Goal: Information Seeking & Learning: Find specific fact

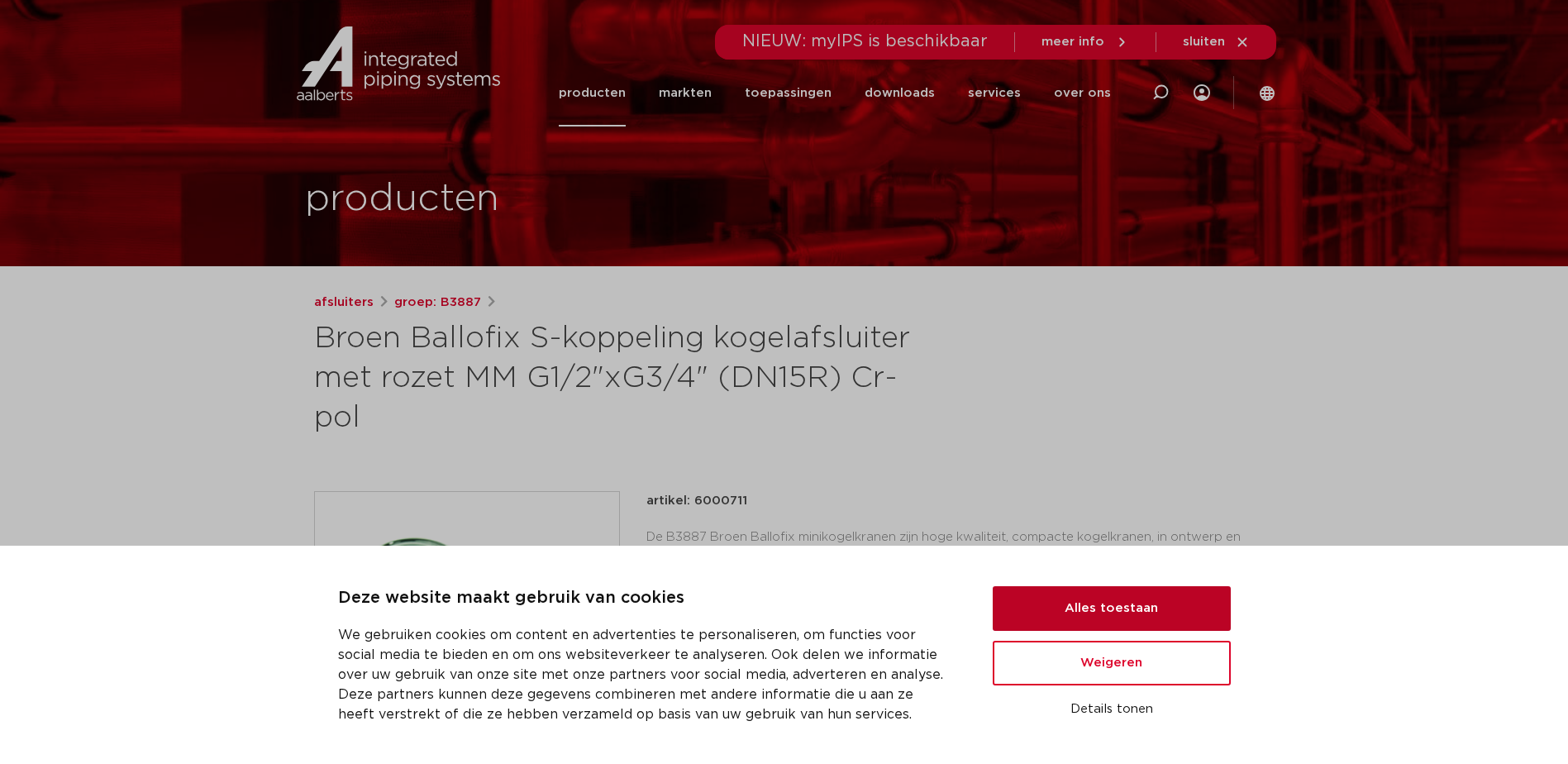
click at [1108, 609] on button "Alles toestaan" at bounding box center [1111, 608] width 238 height 44
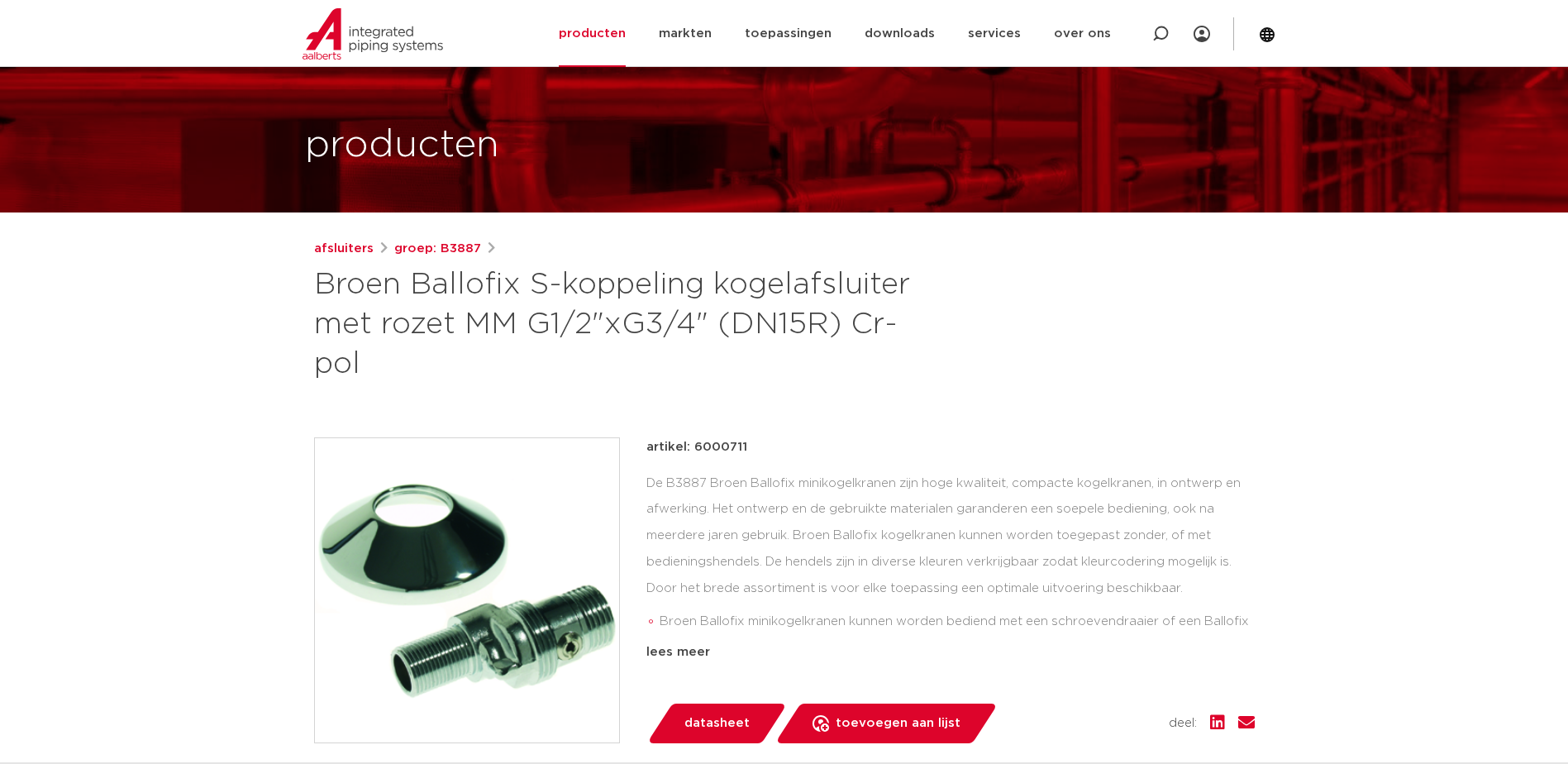
scroll to position [82, 0]
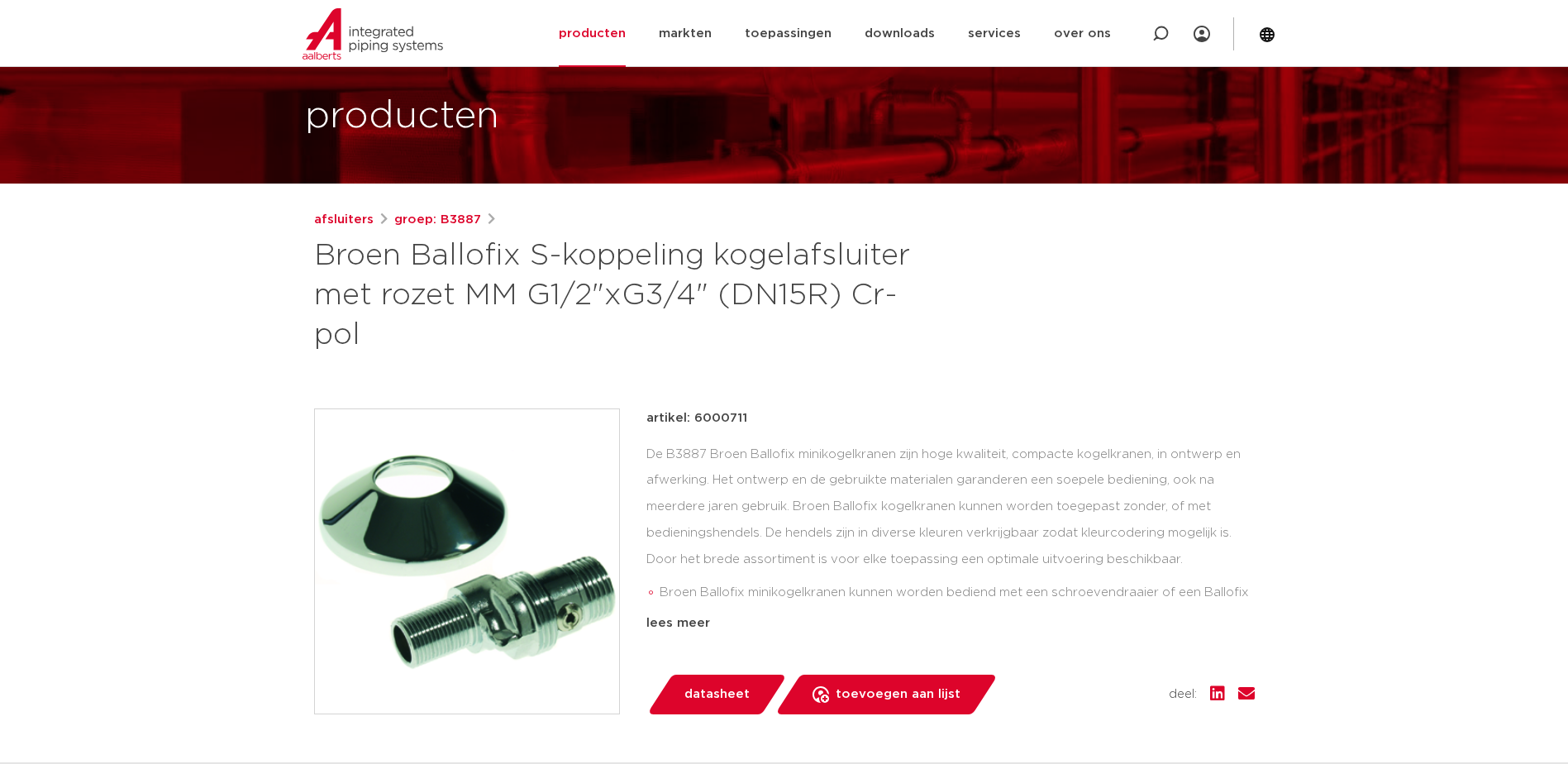
drag, startPoint x: 530, startPoint y: 258, endPoint x: 708, endPoint y: 278, distance: 179.1
click at [708, 278] on h1 "Broen Ballofix S-koppeling kogelafsluiter met rozet MM G1/2"xG3/4" (DN15R) Cr-p…" at bounding box center [624, 296] width 621 height 119
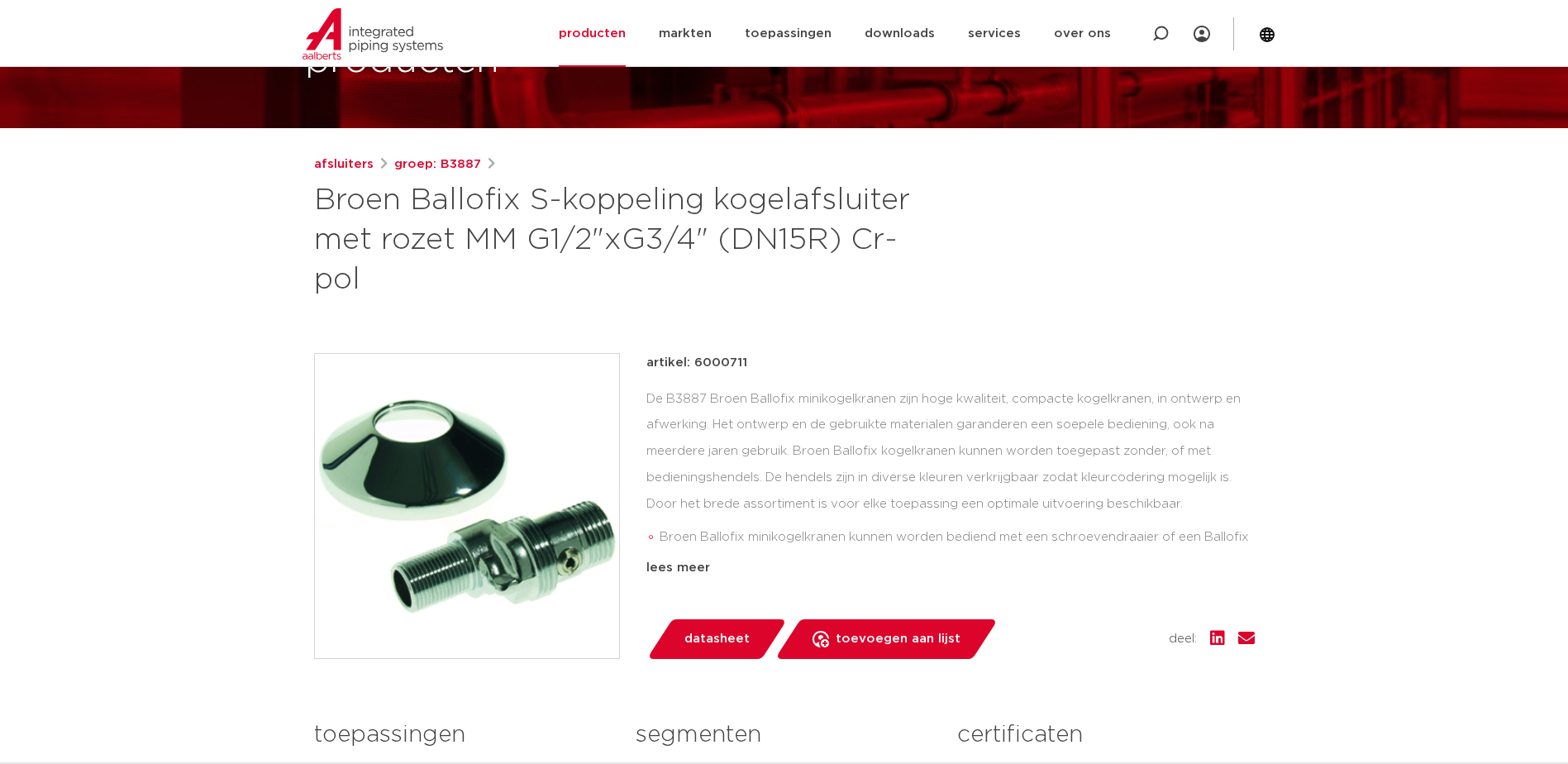
scroll to position [165, 0]
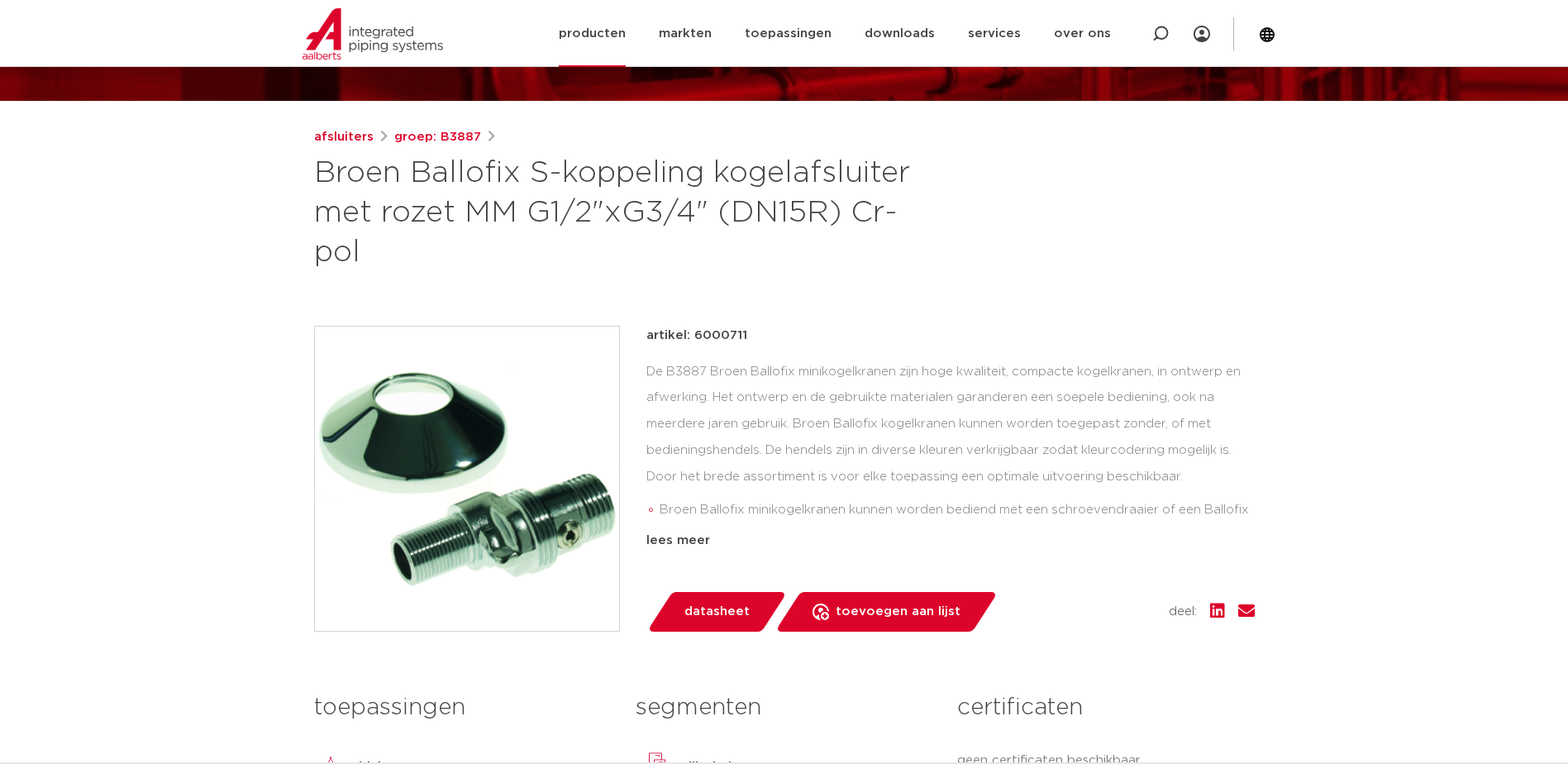
copy h1 "S-koppeling kogelafsluiter met rozet MM G1/2"xG3/4""
click at [588, 274] on div "afsluiters groep: B3887 Broen Ballofix S-koppeling kogelafsluiter met rozet MM …" at bounding box center [784, 538] width 967 height 822
drag, startPoint x: 467, startPoint y: 210, endPoint x: 701, endPoint y: 214, distance: 234.0
click at [701, 214] on h1 "Broen Ballofix S-koppeling kogelafsluiter met rozet MM G1/2"xG3/4" (DN15R) Cr-p…" at bounding box center [624, 213] width 621 height 119
copy h1 "MM G1/2"xG3/4""
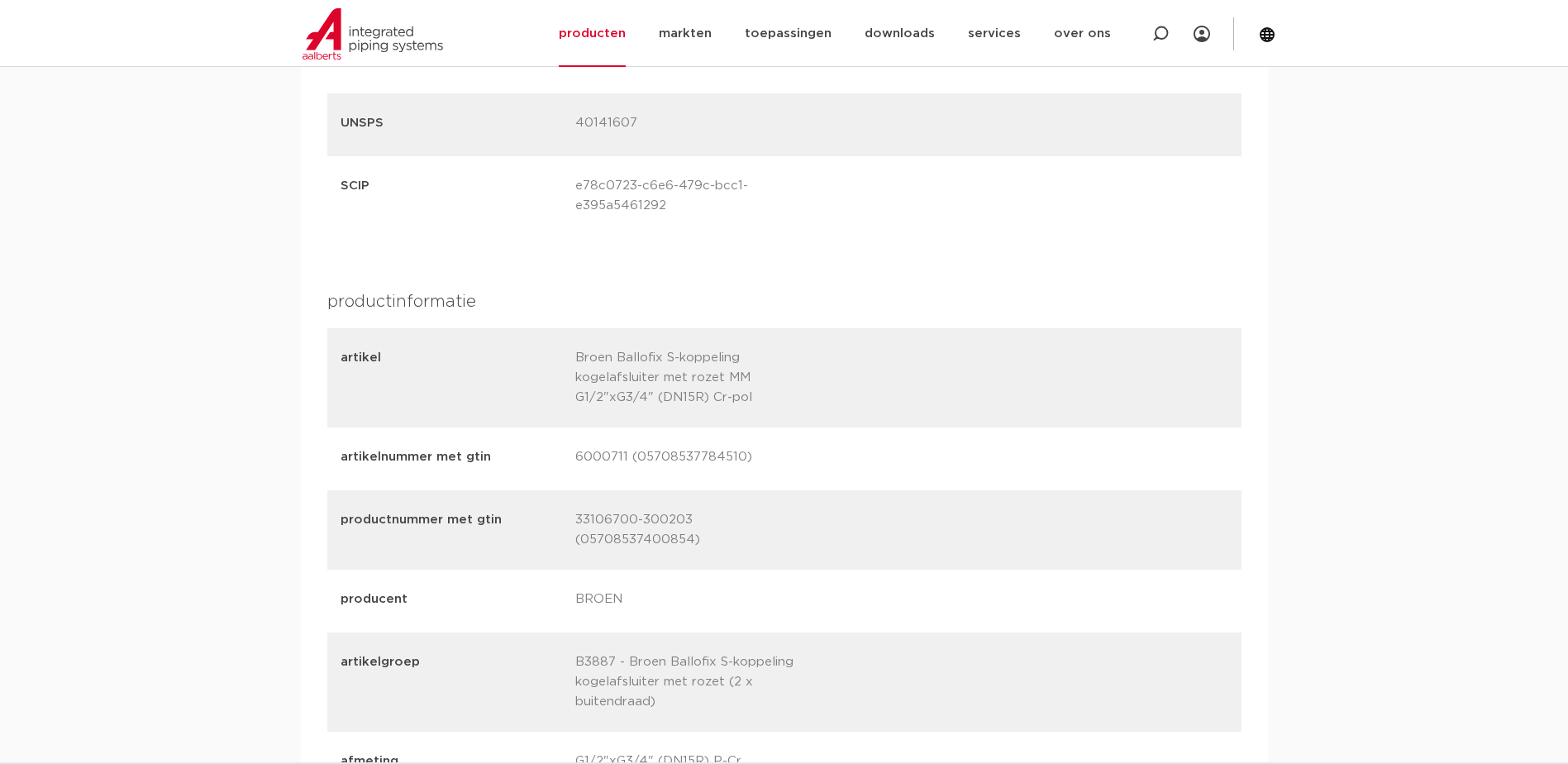
scroll to position [2232, 0]
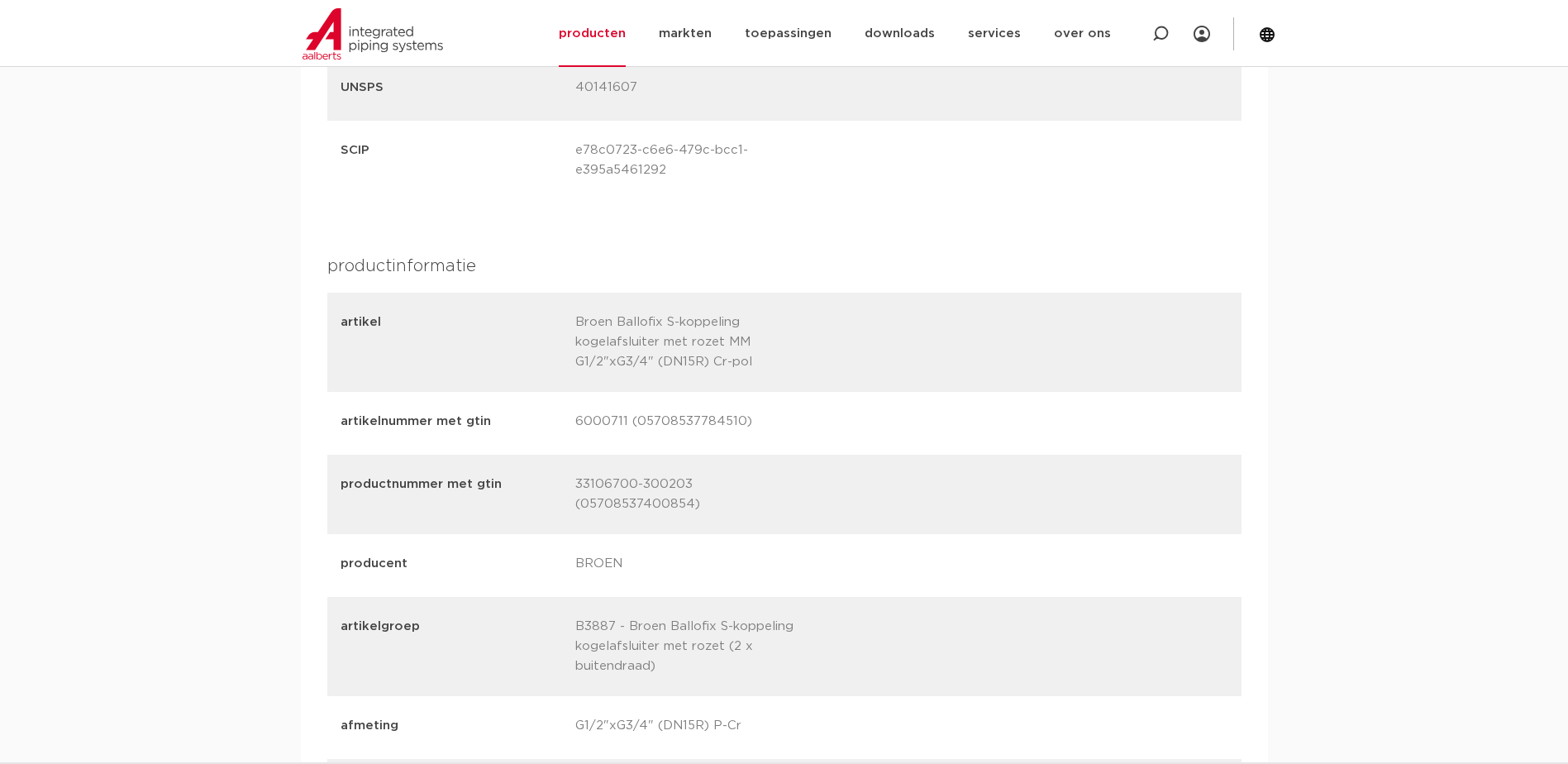
drag, startPoint x: 578, startPoint y: 361, endPoint x: 650, endPoint y: 365, distance: 72.1
click at [650, 365] on p "Broen Ballofix S-koppeling kogelafsluiter met rozet MM G1/2"xG3/4" (DN15R) Cr-p…" at bounding box center [686, 342] width 222 height 60
copy p "G1/2"xG3/4""
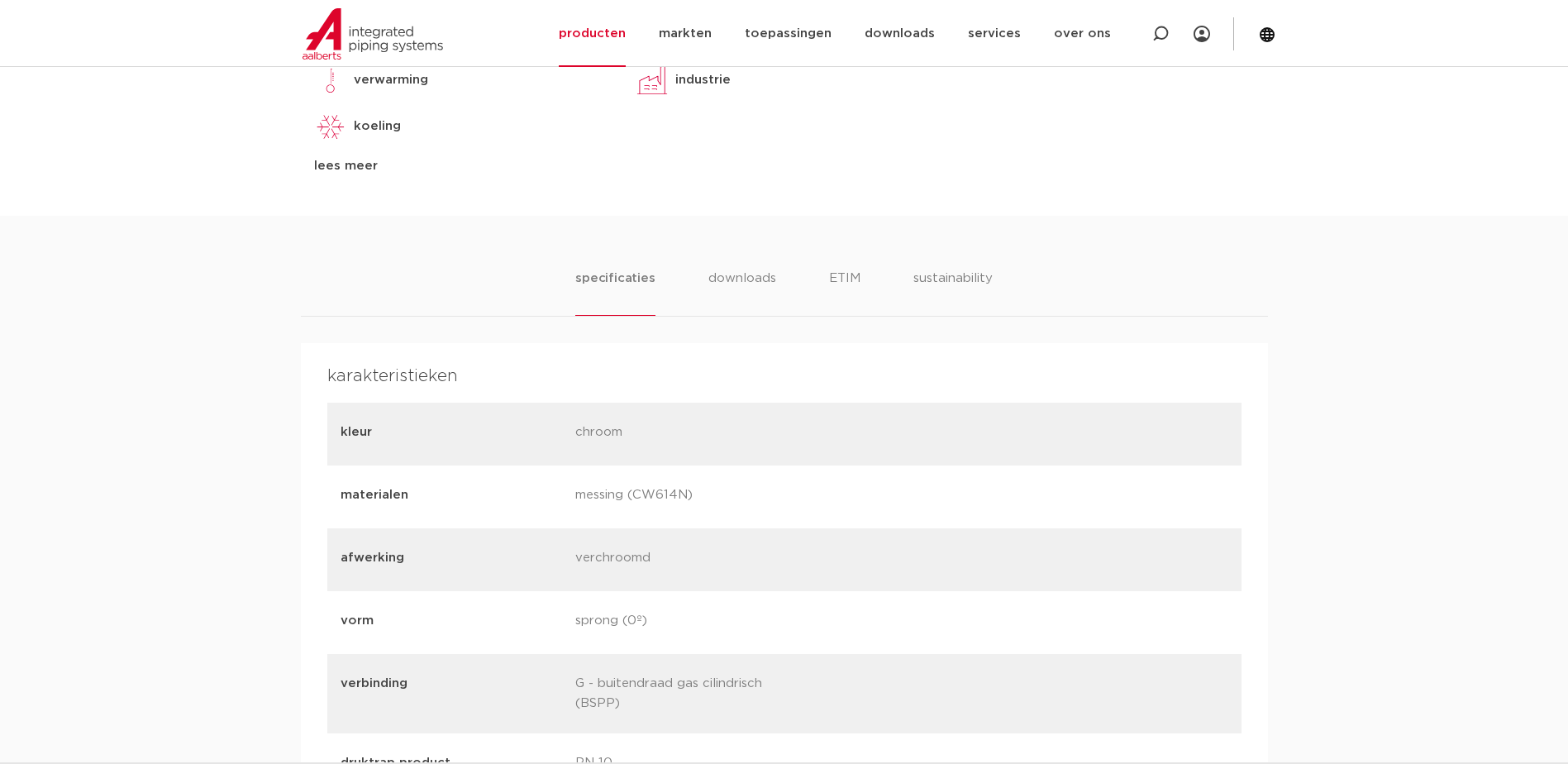
scroll to position [661, 0]
